Goal: Task Accomplishment & Management: Use online tool/utility

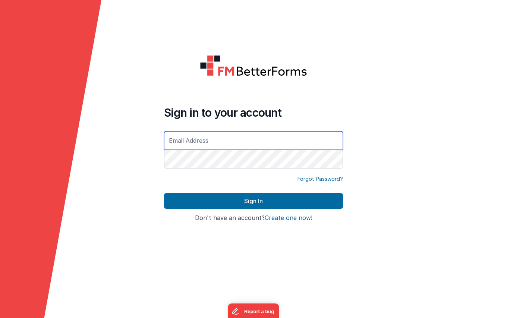
type input "[DOMAIN_NAME][EMAIL_ADDRESS][DOMAIN_NAME]"
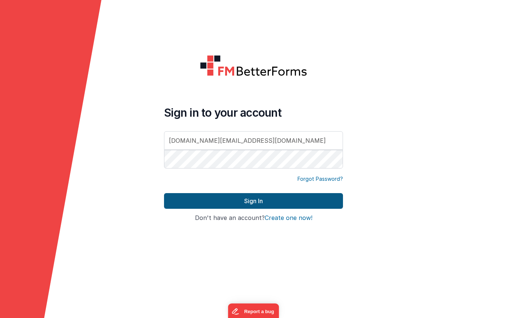
click at [263, 206] on button "Sign In" at bounding box center [253, 201] width 179 height 16
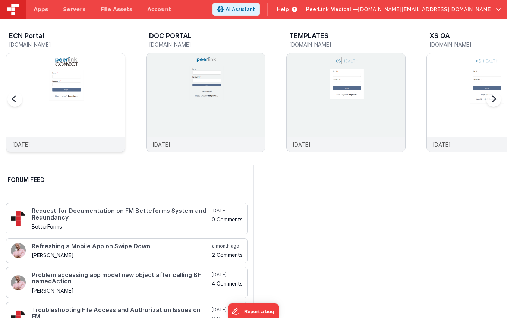
click at [105, 66] on img at bounding box center [65, 112] width 119 height 119
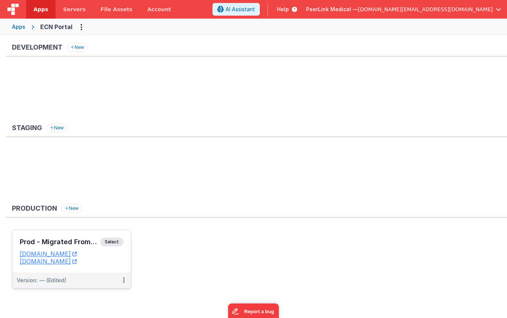
click at [114, 243] on span "Select" at bounding box center [111, 241] width 23 height 9
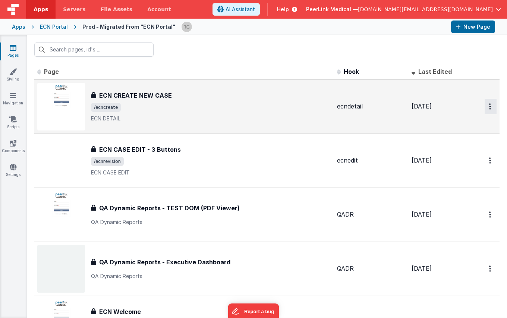
click at [487, 107] on button "Options" at bounding box center [491, 106] width 12 height 15
click at [463, 139] on link "Duplicate" at bounding box center [464, 137] width 66 height 14
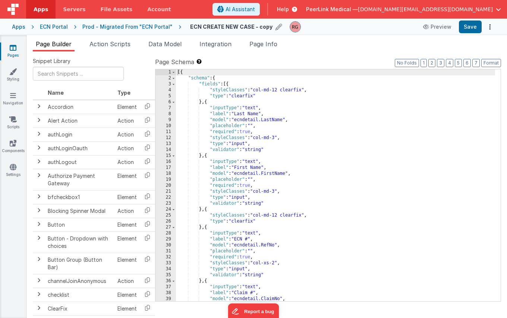
click at [275, 28] on icon at bounding box center [278, 27] width 7 height 10
click at [265, 27] on input "ECN CREATE NEW CASE - copy" at bounding box center [236, 26] width 93 height 11
type input "ECN CREATE NEW CASE - [PERSON_NAME]"
click at [286, 26] on icon at bounding box center [289, 27] width 6 height 10
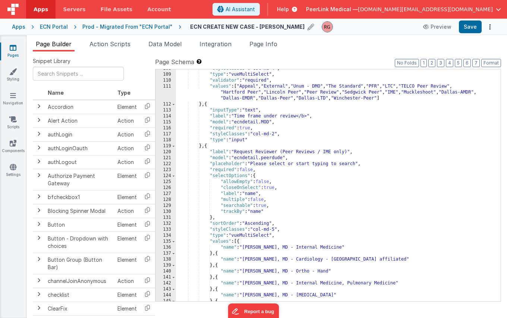
scroll to position [677, 0]
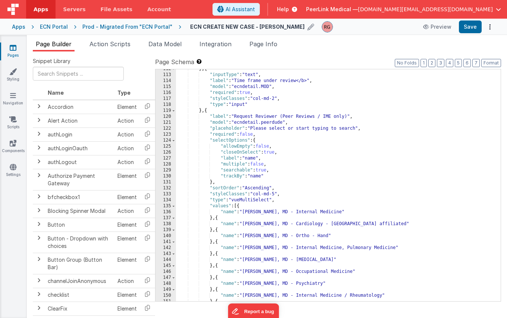
click at [264, 122] on div "} , { "inputType" : "text" , "label" : "Time frame under review</b>" , "model" …" at bounding box center [335, 188] width 319 height 244
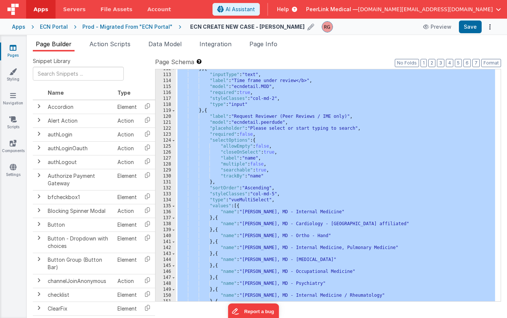
click at [250, 166] on div "} , { "inputType" : "text" , "label" : "Time frame under review</b>" , "model" …" at bounding box center [335, 188] width 319 height 244
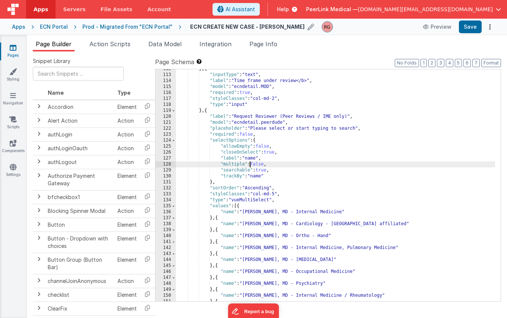
drag, startPoint x: 259, startPoint y: 130, endPoint x: 253, endPoint y: 134, distance: 7.5
click at [259, 130] on div "} , { "inputType" : "text" , "label" : "Time frame under review</b>" , "model" …" at bounding box center [335, 188] width 319 height 244
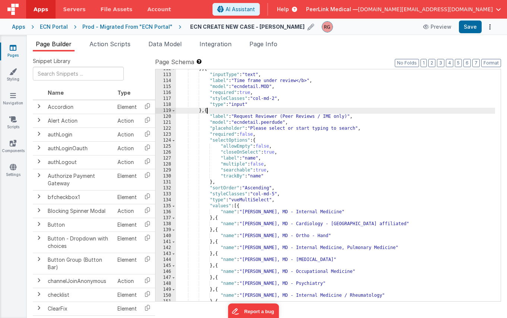
drag, startPoint x: 208, startPoint y: 113, endPoint x: 207, endPoint y: 137, distance: 24.6
click at [208, 113] on div "} , { "inputType" : "text" , "label" : "Time frame under review</b>" , "model" …" at bounding box center [335, 188] width 319 height 244
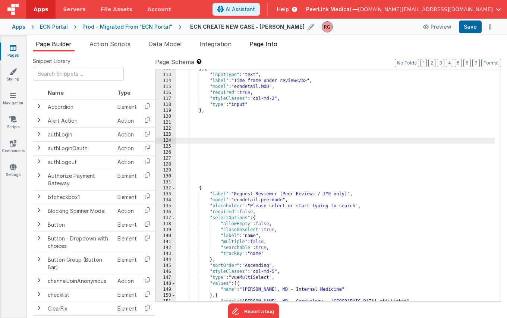
click at [267, 47] on span "Page Info" at bounding box center [263, 43] width 28 height 7
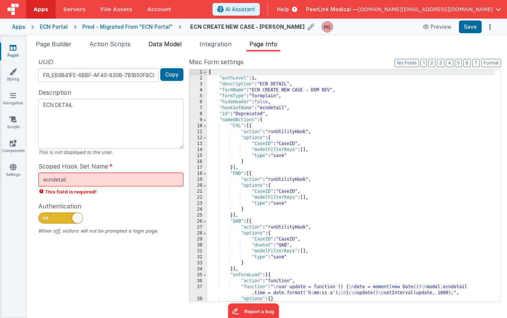
click at [164, 42] on span "Data Model" at bounding box center [164, 43] width 33 height 7
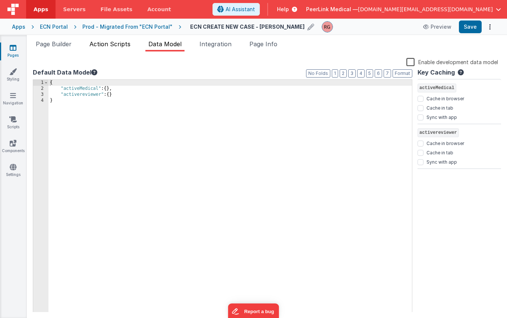
click at [120, 43] on span "Action Scripts" at bounding box center [109, 43] width 41 height 7
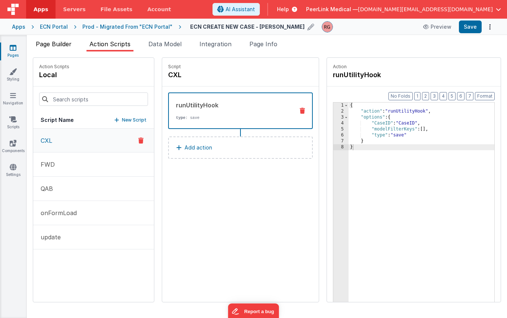
click at [71, 42] on span "Page Builder" at bounding box center [54, 43] width 36 height 7
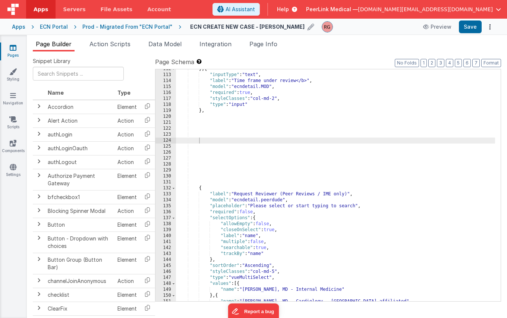
click at [208, 149] on div "} , { "inputType" : "text" , "label" : "Time frame under review</b>" , "model" …" at bounding box center [335, 188] width 319 height 244
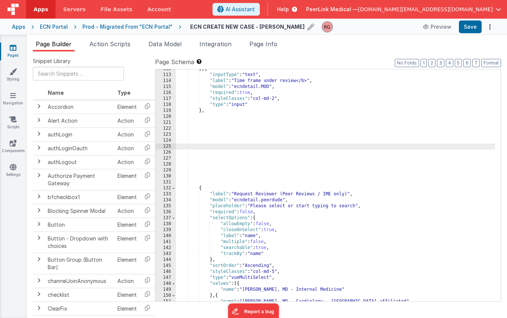
paste textarea
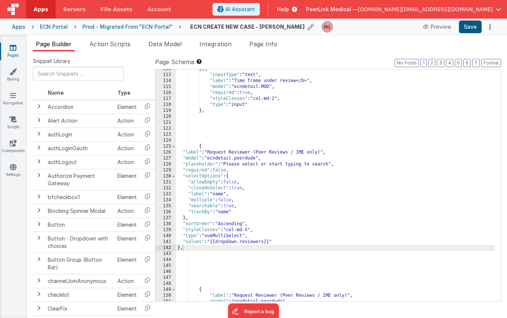
click at [473, 25] on button "Save" at bounding box center [470, 27] width 23 height 13
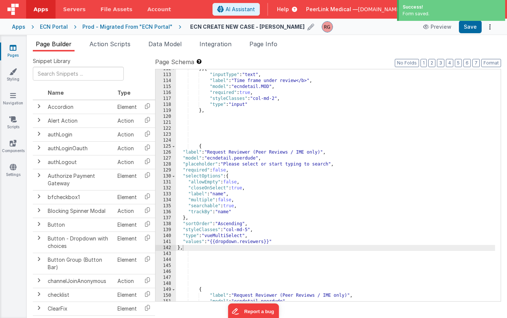
click at [141, 28] on div "Prod - Migrated From "ECN Portal"" at bounding box center [127, 26] width 90 height 7
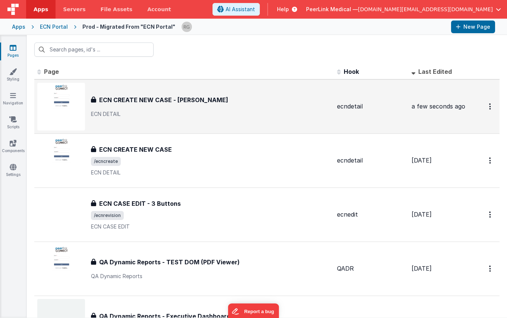
click at [159, 98] on h3 "ECN CREATE NEW CASE - [PERSON_NAME]" at bounding box center [163, 99] width 129 height 9
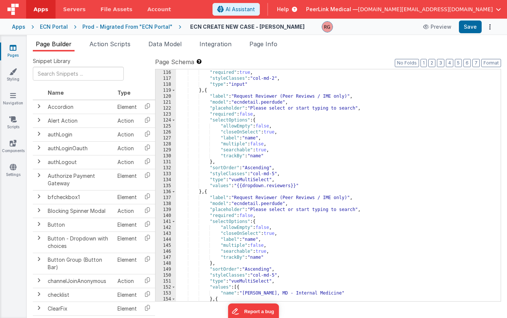
scroll to position [674, 0]
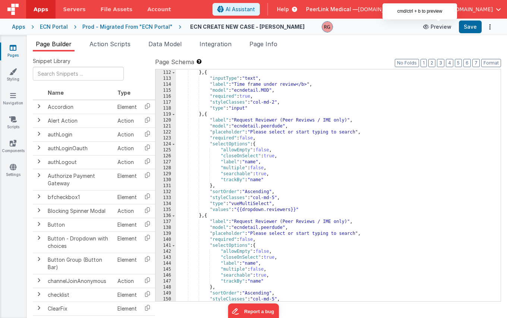
click at [441, 26] on button "Preview" at bounding box center [437, 27] width 37 height 12
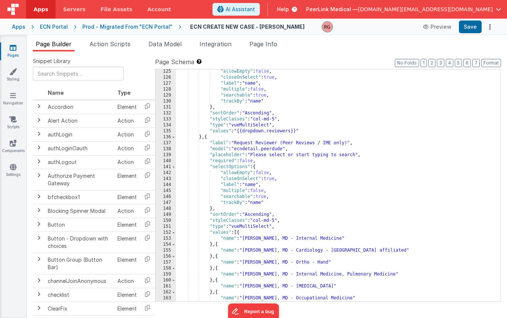
scroll to position [752, 0]
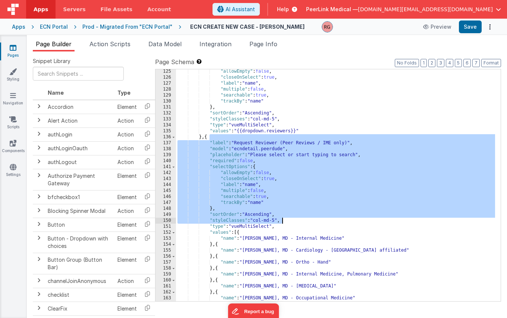
drag, startPoint x: 238, startPoint y: 150, endPoint x: 318, endPoint y: 219, distance: 105.5
click at [318, 219] on div ""allowEmpty" : false , "closeOnSelect" : true , "label" : "name" , "multiple" :…" at bounding box center [335, 191] width 319 height 244
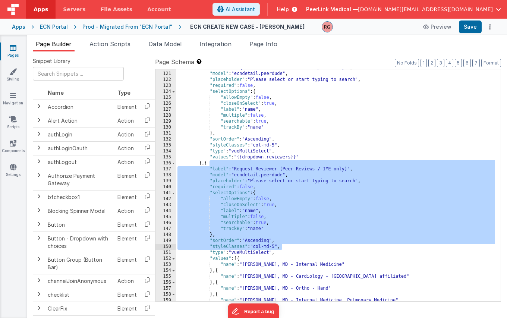
click at [238, 160] on div ""label" : "Request Reviewer (Peer Reviews / IME only)" , "model" : "ecndetail.p…" at bounding box center [335, 187] width 319 height 244
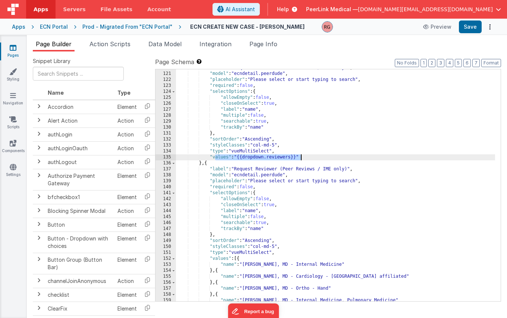
drag, startPoint x: 215, startPoint y: 158, endPoint x: 308, endPoint y: 160, distance: 93.2
click at [308, 160] on div ""label" : "Request Reviewer (Peer Reviews / IME only)" , "model" : "ecndetail.p…" at bounding box center [335, 187] width 319 height 244
click at [420, 1] on header "Apps Servers File Assets Account Some FUTURE Slot AI Assistant Help PeerLink Me…" at bounding box center [253, 9] width 507 height 19
